Goal: Check status: Check status

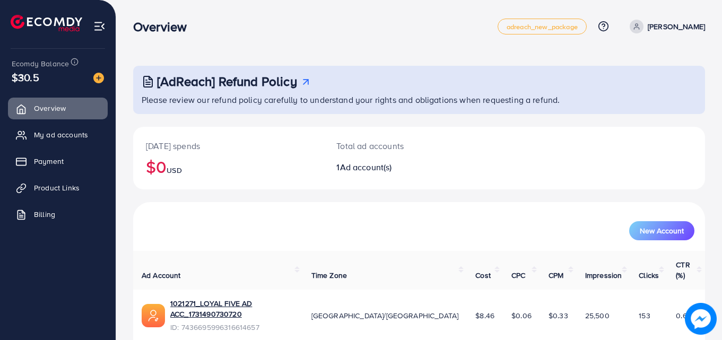
scroll to position [25, 0]
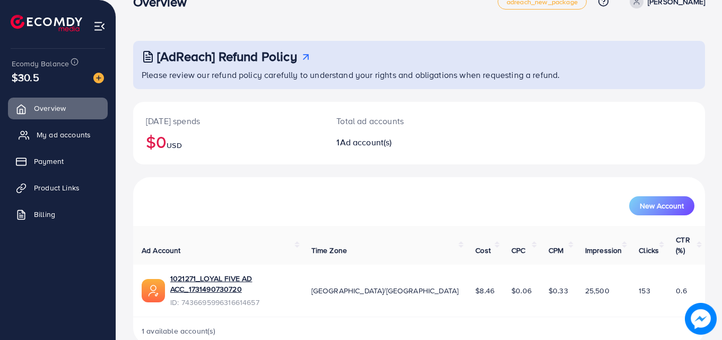
click at [79, 134] on span "My ad accounts" at bounding box center [64, 134] width 54 height 11
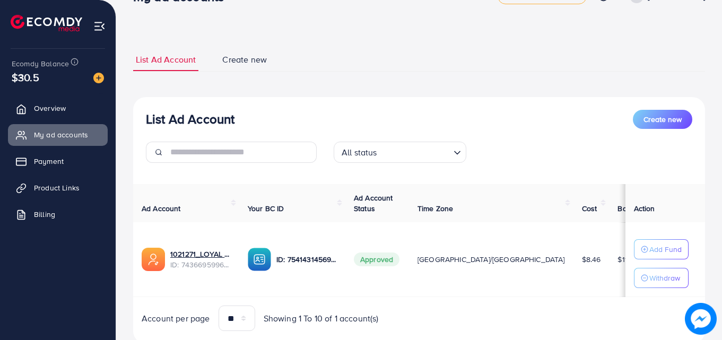
scroll to position [64, 0]
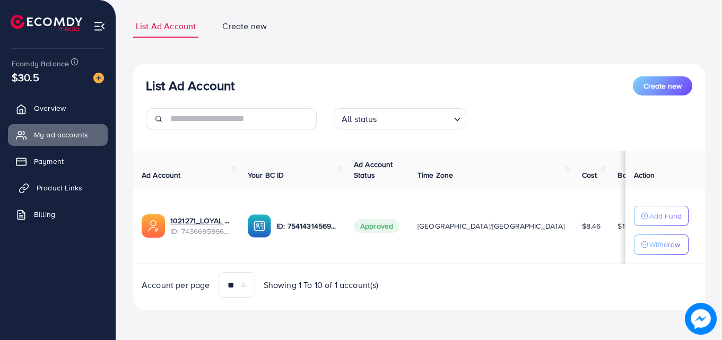
click at [50, 190] on span "Product Links" at bounding box center [60, 188] width 46 height 11
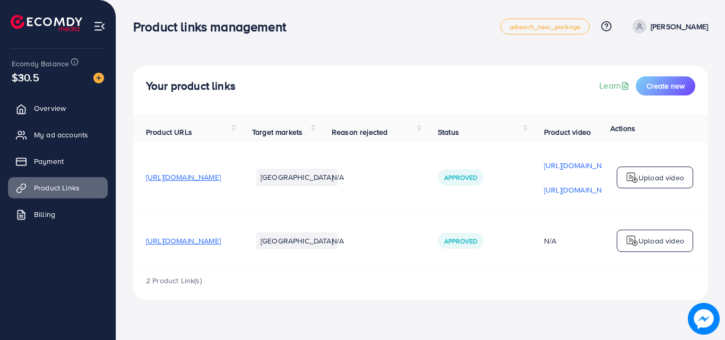
click at [531, 268] on td "Approved" at bounding box center [478, 241] width 106 height 56
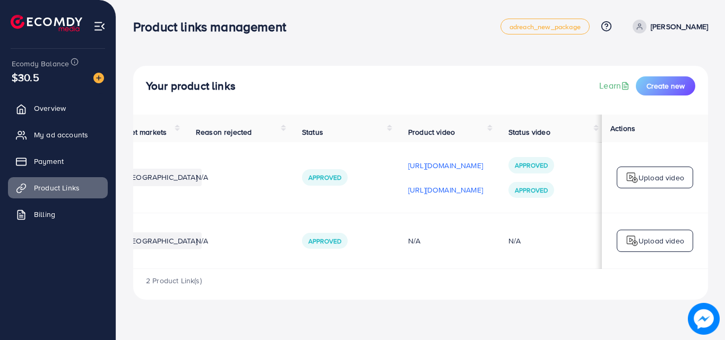
scroll to position [0, 266]
click at [455, 190] on p "[URL][DOMAIN_NAME]" at bounding box center [445, 190] width 75 height 13
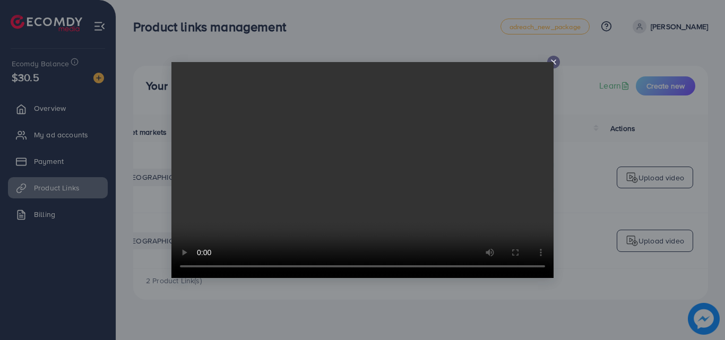
click at [553, 64] on video at bounding box center [362, 170] width 382 height 216
